Goal: Task Accomplishment & Management: Use online tool/utility

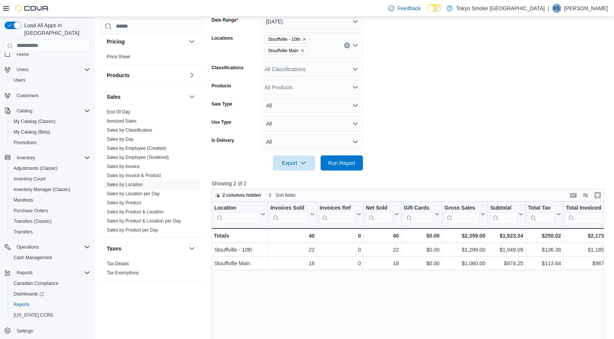
scroll to position [119, 0]
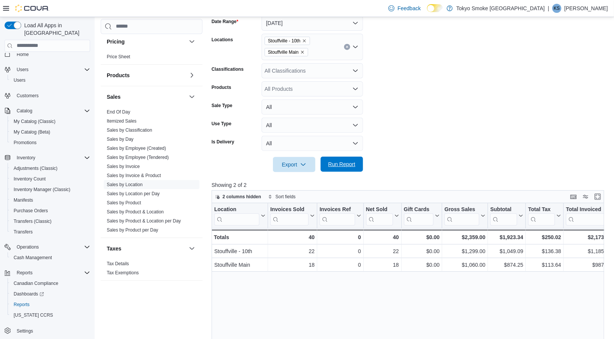
click at [341, 160] on span "Run Report" at bounding box center [341, 164] width 27 height 8
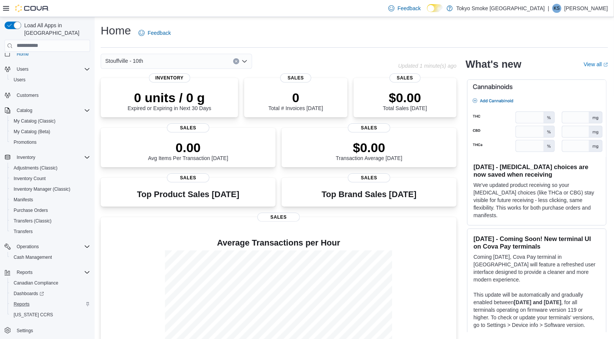
scroll to position [8, 0]
click at [40, 300] on div "Reports" at bounding box center [50, 304] width 79 height 9
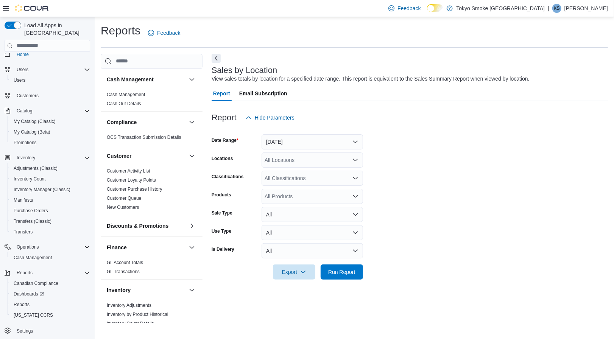
click at [321, 142] on button "Yesterday" at bounding box center [311, 141] width 101 height 15
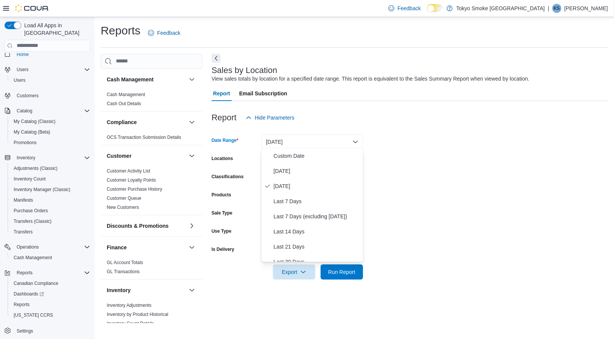
click at [404, 142] on form "Date Range Yesterday Locations All Locations Classifications All Classification…" at bounding box center [410, 202] width 396 height 154
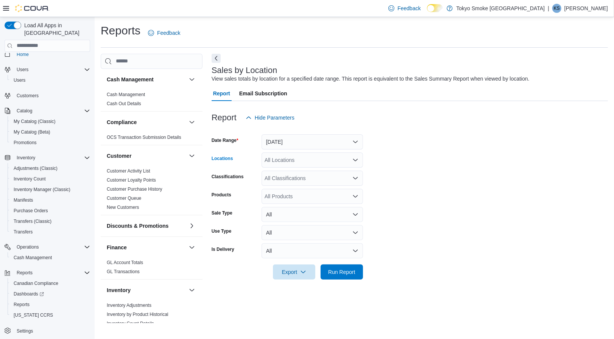
click at [346, 158] on div "All Locations" at bounding box center [311, 159] width 101 height 15
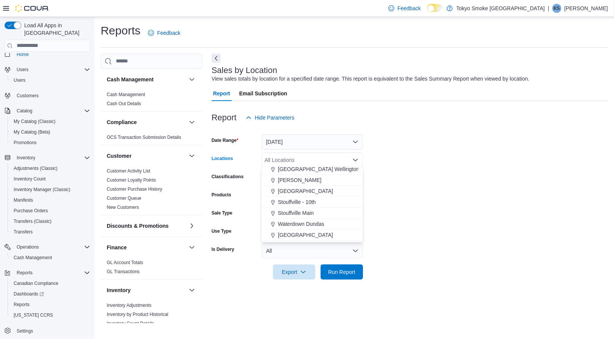
scroll to position [136, 0]
click at [316, 201] on div "Stouffville - 10th" at bounding box center [312, 200] width 92 height 8
click at [316, 201] on div "Stouffville Main" at bounding box center [305, 200] width 78 height 8
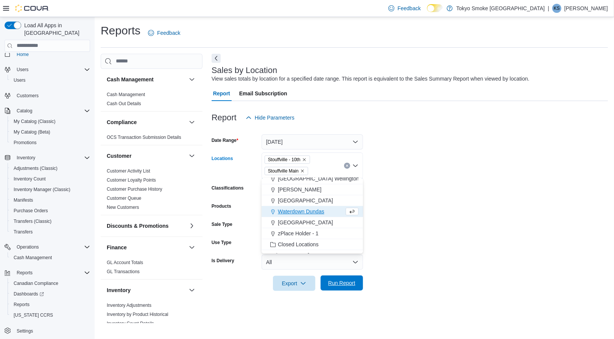
click at [344, 287] on span "Run Report" at bounding box center [341, 282] width 33 height 15
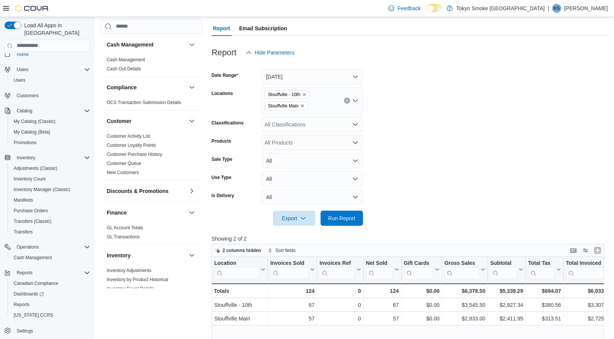
scroll to position [49, 0]
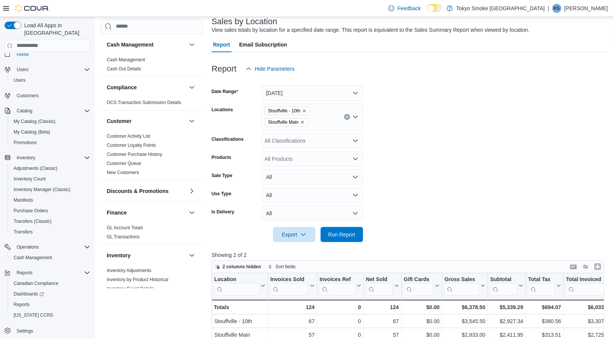
click at [326, 93] on button "Yesterday" at bounding box center [311, 93] width 101 height 15
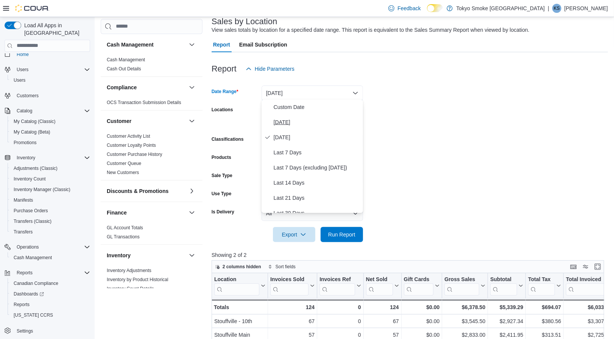
click at [319, 115] on button "[DATE]" at bounding box center [311, 122] width 101 height 15
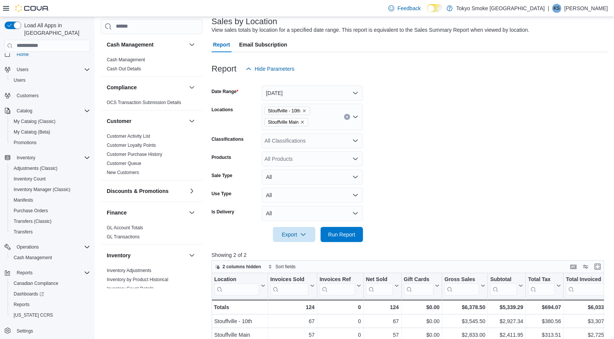
click at [323, 86] on button "[DATE]" at bounding box center [311, 93] width 101 height 15
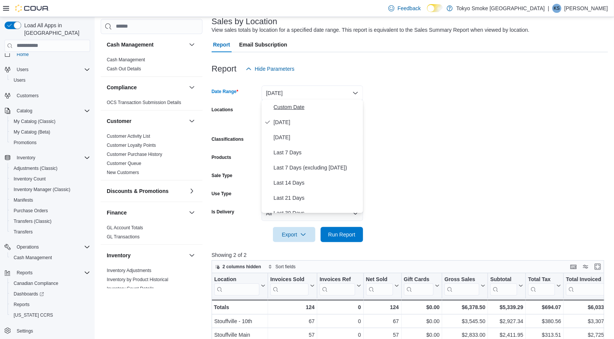
click at [323, 105] on span "Custom Date" at bounding box center [317, 107] width 86 height 9
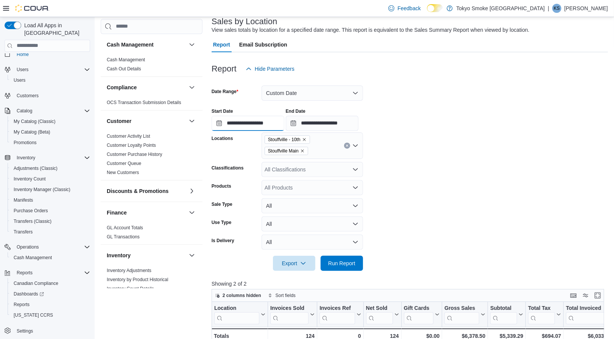
click at [283, 121] on input "**********" at bounding box center [248, 123] width 73 height 15
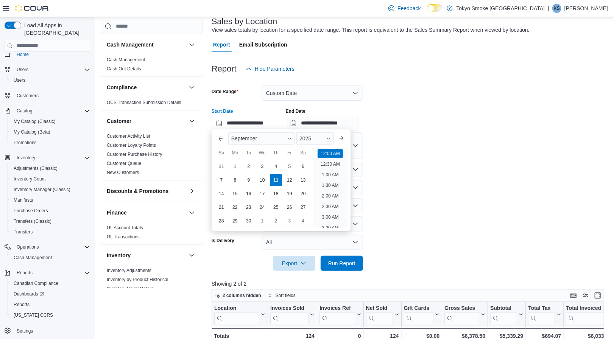
scroll to position [23, 0]
click at [221, 176] on div "7" at bounding box center [221, 179] width 13 height 13
type input "**********"
click at [351, 255] on span "Run Report" at bounding box center [341, 262] width 33 height 15
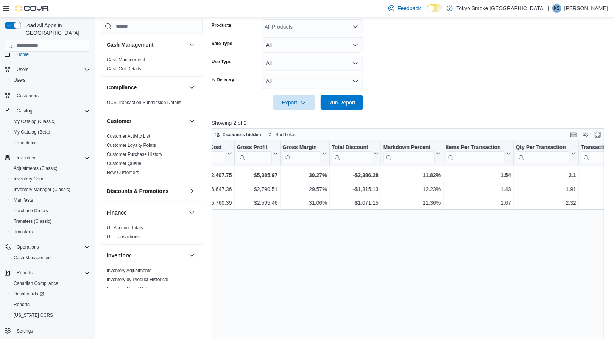
scroll to position [0, 420]
click at [349, 103] on span "Run Report" at bounding box center [341, 102] width 27 height 8
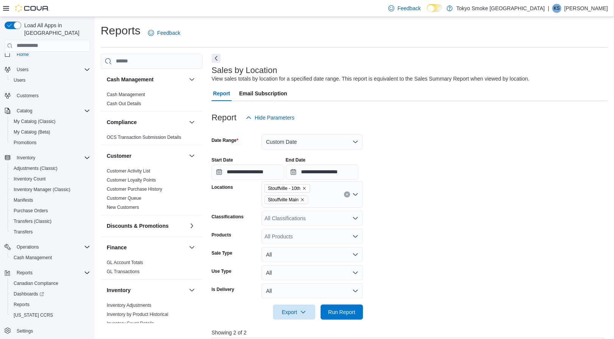
scroll to position [0, 0]
click at [301, 146] on button "Custom Date" at bounding box center [311, 141] width 101 height 15
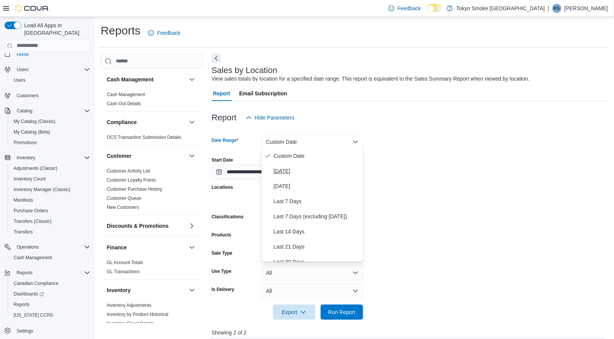
click at [298, 167] on span "[DATE]" at bounding box center [317, 171] width 86 height 9
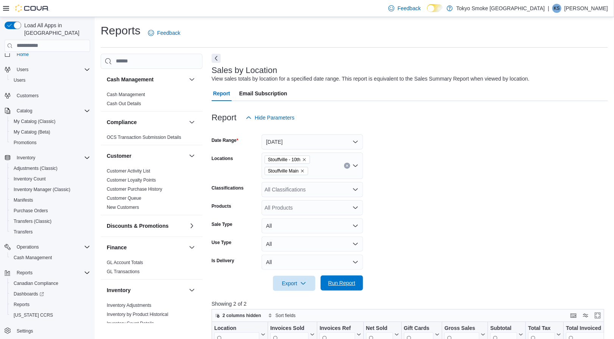
click at [342, 279] on span "Run Report" at bounding box center [341, 283] width 27 height 8
